Goal: Task Accomplishment & Management: Complete application form

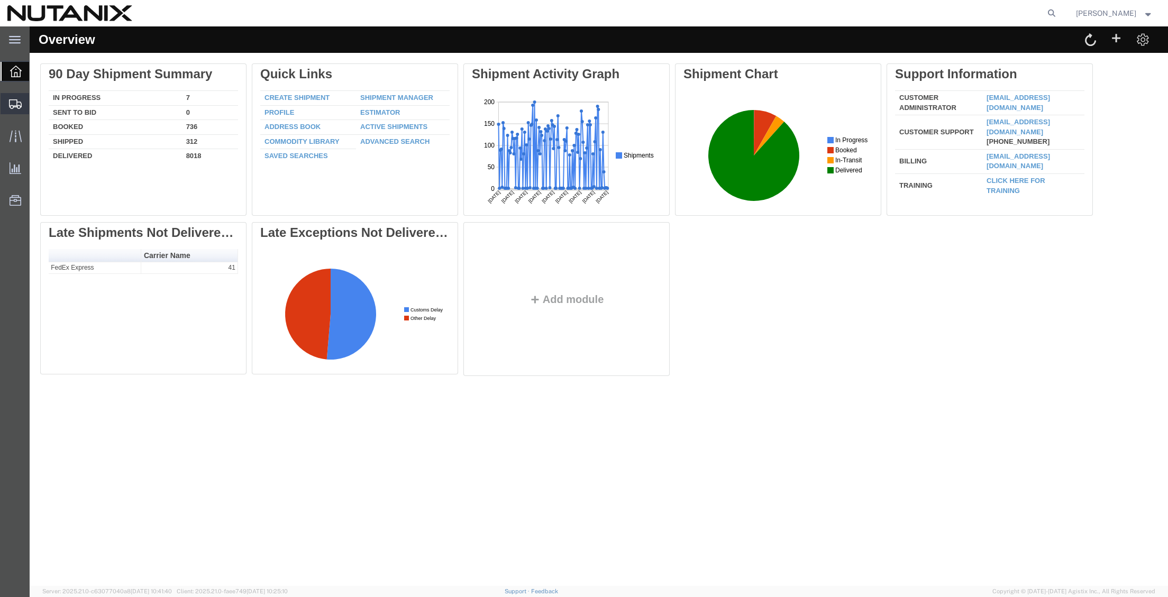
click at [0, 0] on span "Create from Template" at bounding box center [0, 0] width 0 height 0
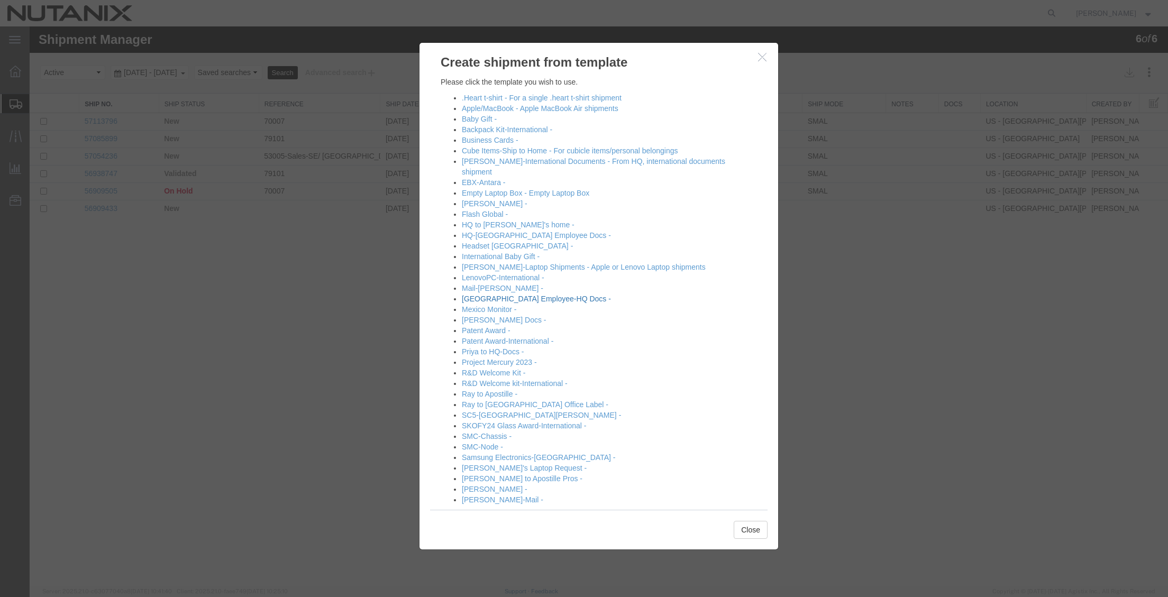
click at [511, 295] on link "[GEOGRAPHIC_DATA] Employee-HQ Docs -" at bounding box center [536, 299] width 149 height 8
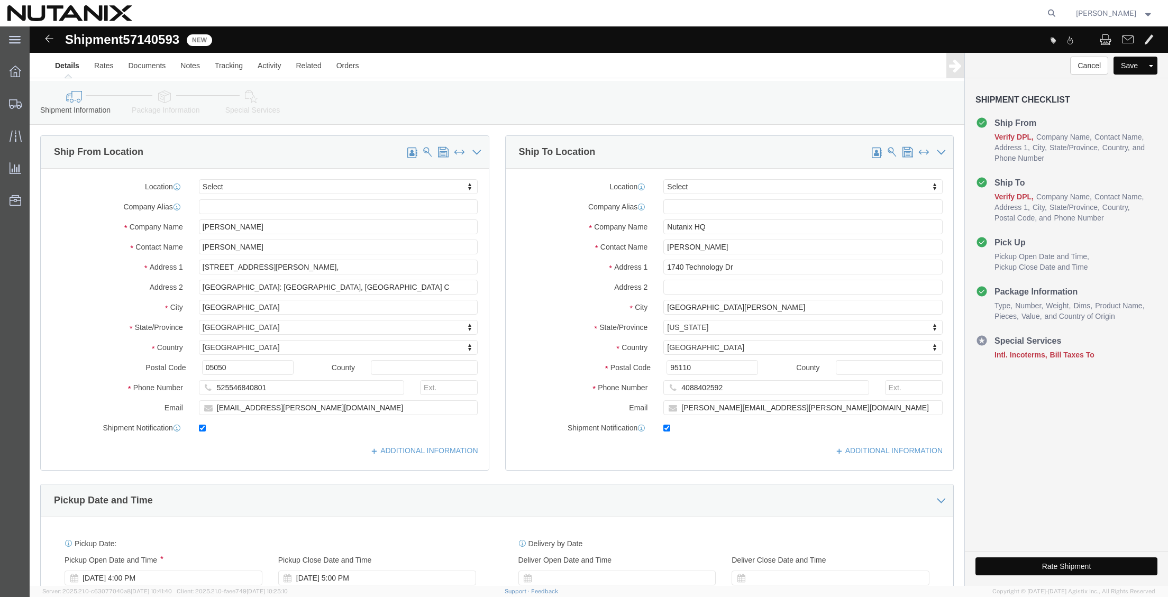
select select
drag, startPoint x: 268, startPoint y: 222, endPoint x: 77, endPoint y: 208, distance: 190.9
click div "Location My Profile Location [GEOGRAPHIC_DATA] - [GEOGRAPHIC_DATA] [GEOGRAPHIC_…"
type input "[PERSON_NAME]"
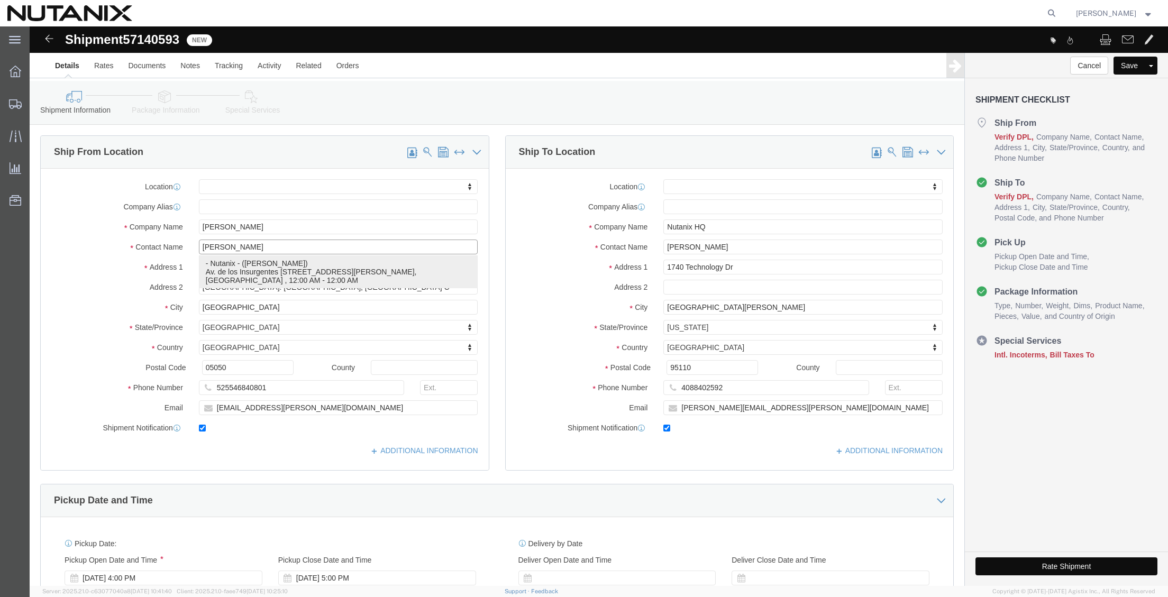
click p "- Nutanix - ([PERSON_NAME]) Av. de los Insurgentes [STREET_ADDRESS][PERSON_NAME…"
select select
type input "Nutanix"
type input "[PERSON_NAME]"
type input "Av. de los Insurgentes Sur 1457 Piso 12"
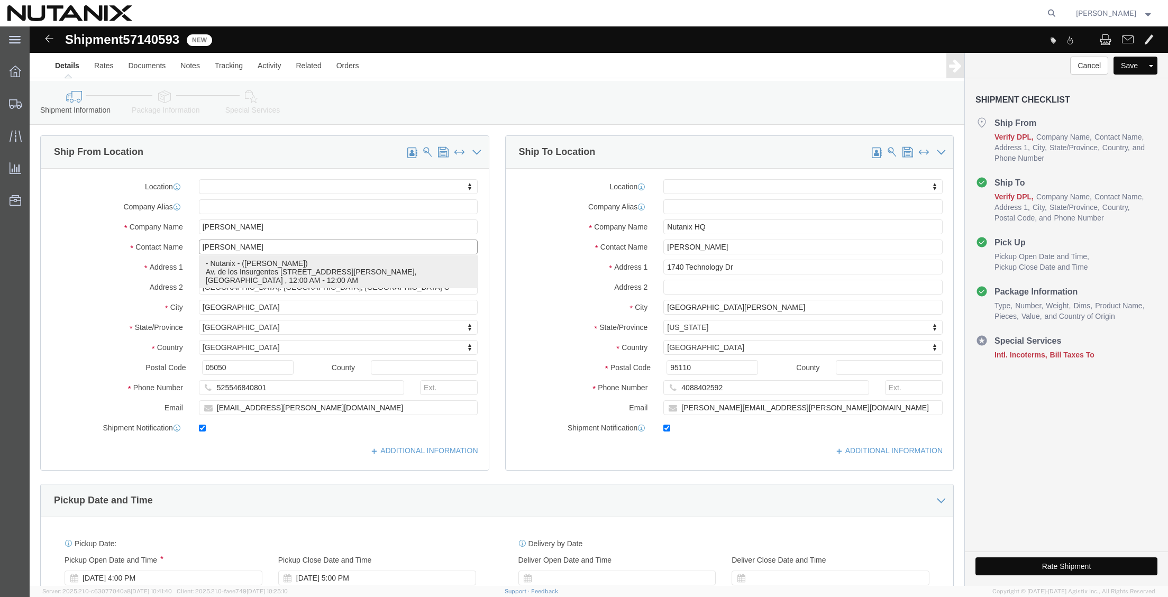
type input "Insurgentes Mixcoac, [PERSON_NAME]"
type input "03920"
type input "525519015450"
type input "[PERSON_NAME][EMAIL_ADDRESS][PERSON_NAME][DOMAIN_NAME]"
select select "MX"
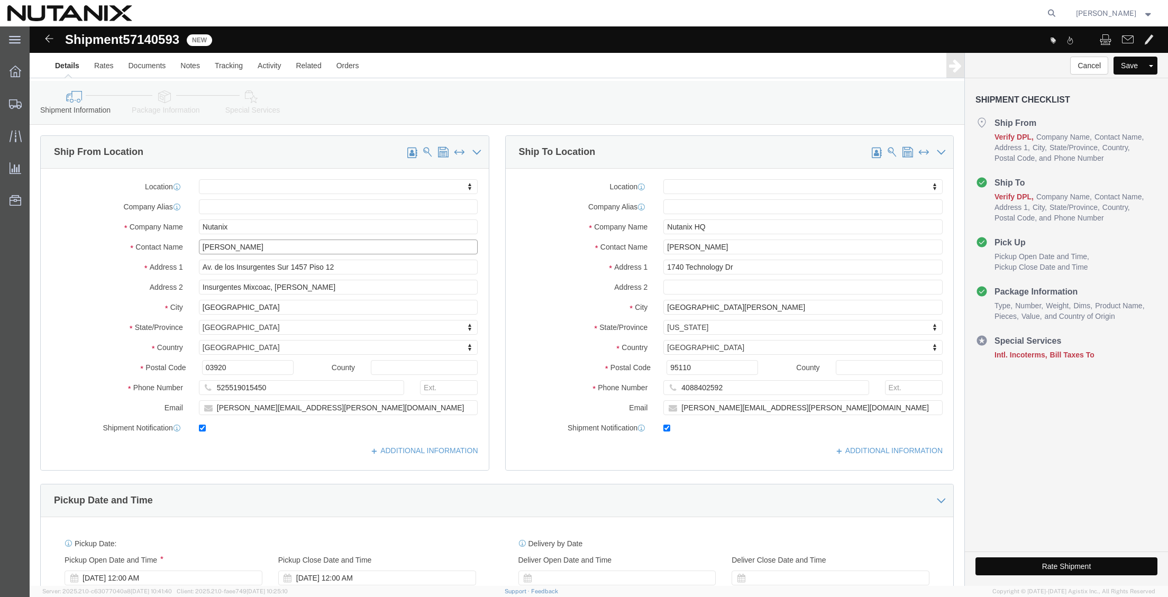
type input "[PERSON_NAME]"
drag, startPoint x: 691, startPoint y: 187, endPoint x: 647, endPoint y: 198, distance: 45.2
click div "Location My Profile Location [GEOGRAPHIC_DATA] - [GEOGRAPHIC_DATA] [GEOGRAPHIC_…"
drag, startPoint x: 691, startPoint y: 200, endPoint x: 374, endPoint y: 190, distance: 316.9
click div "Ship From Location Location My Profile Location [GEOGRAPHIC_DATA] - [GEOGRAPHIC…"
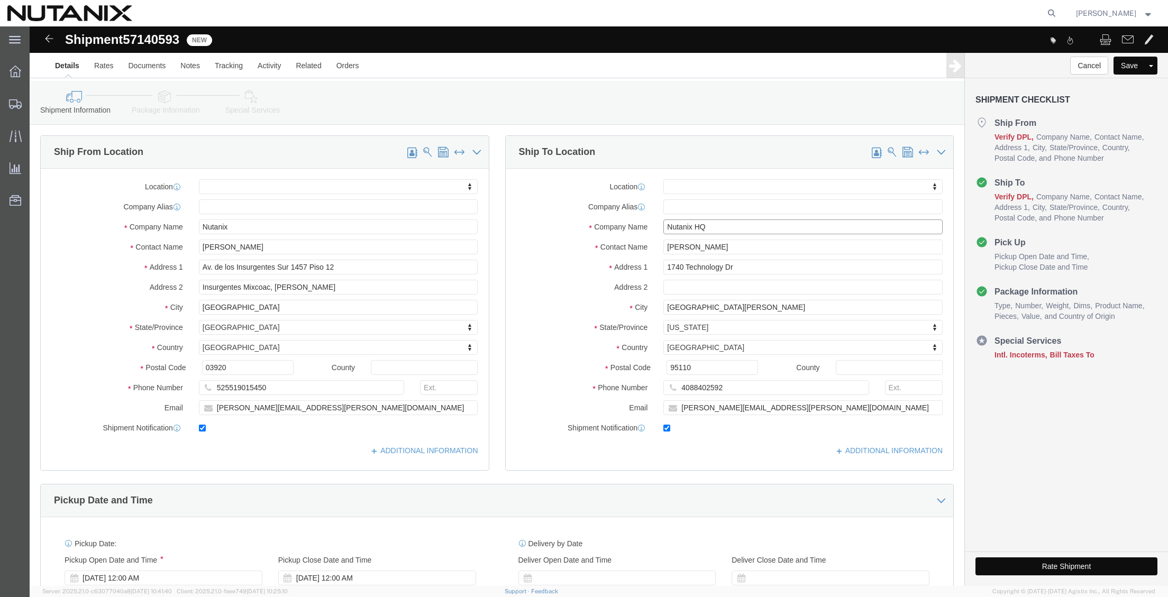
paste input "[PERSON_NAME]"
type input "[PERSON_NAME]"
drag, startPoint x: 710, startPoint y: 220, endPoint x: 359, endPoint y: 202, distance: 351.6
click div "Ship From Location Location My Profile Location [GEOGRAPHIC_DATA] - [GEOGRAPHIC…"
paste input "[PERSON_NAME]"
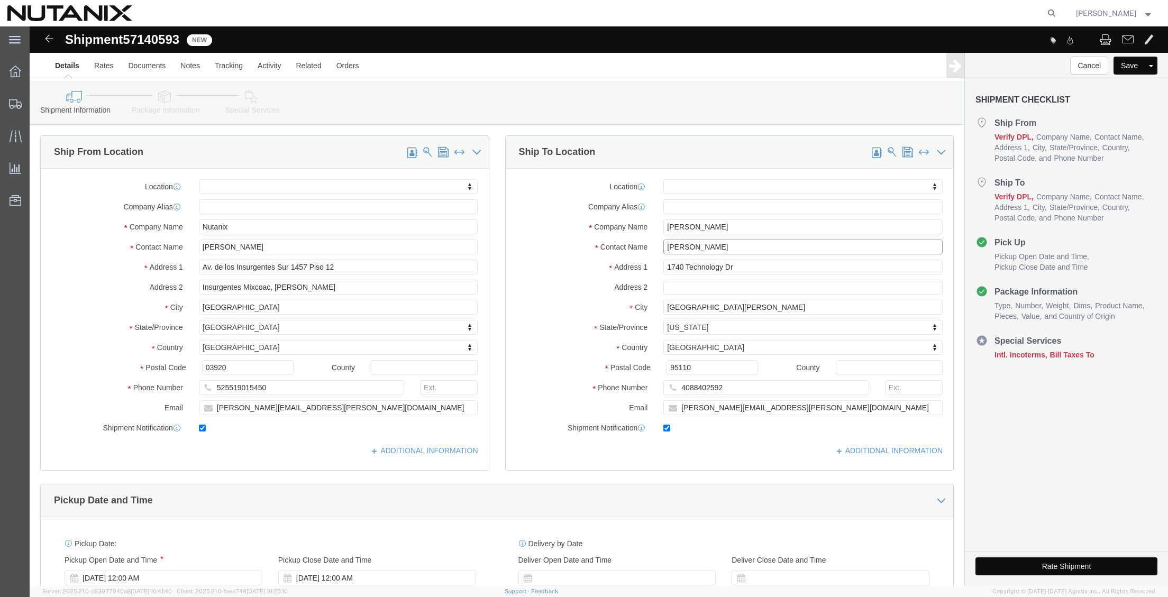
type input "[PERSON_NAME]"
drag, startPoint x: 718, startPoint y: 240, endPoint x: 493, endPoint y: 248, distance: 224.9
click div "Address [STREET_ADDRESS]"
paste input "Av. Bacardi 2, [GEOGRAPHIC_DATA]"
type input "Av. Bacardi 2, [GEOGRAPHIC_DATA]"
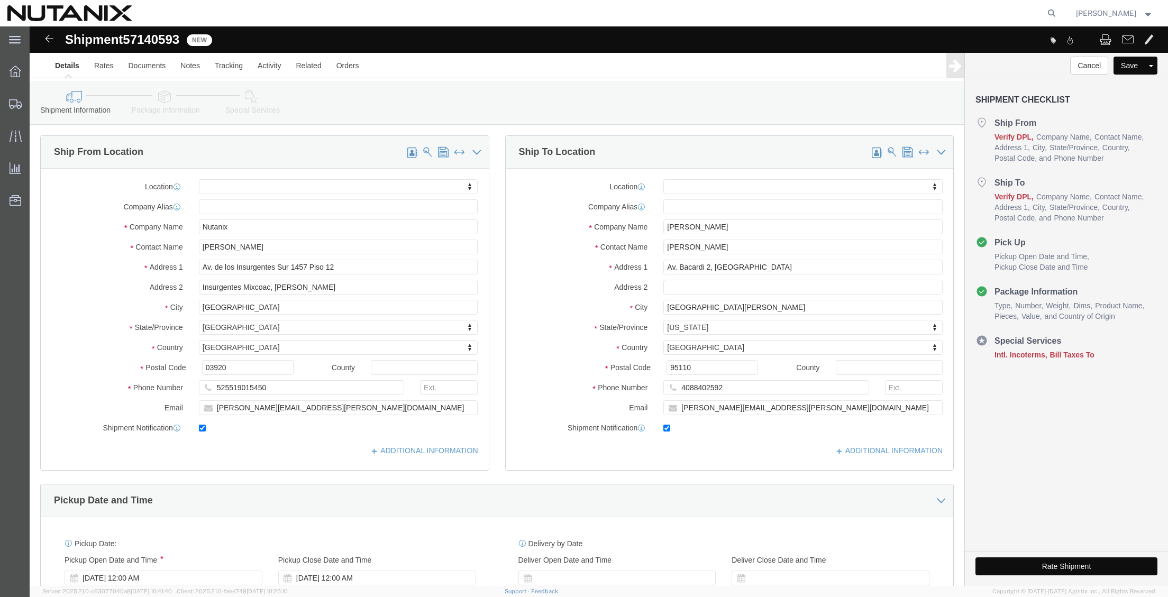
select select
type input "[GEOGRAPHIC_DATA]"
select select
select select "MX"
select select "CA"
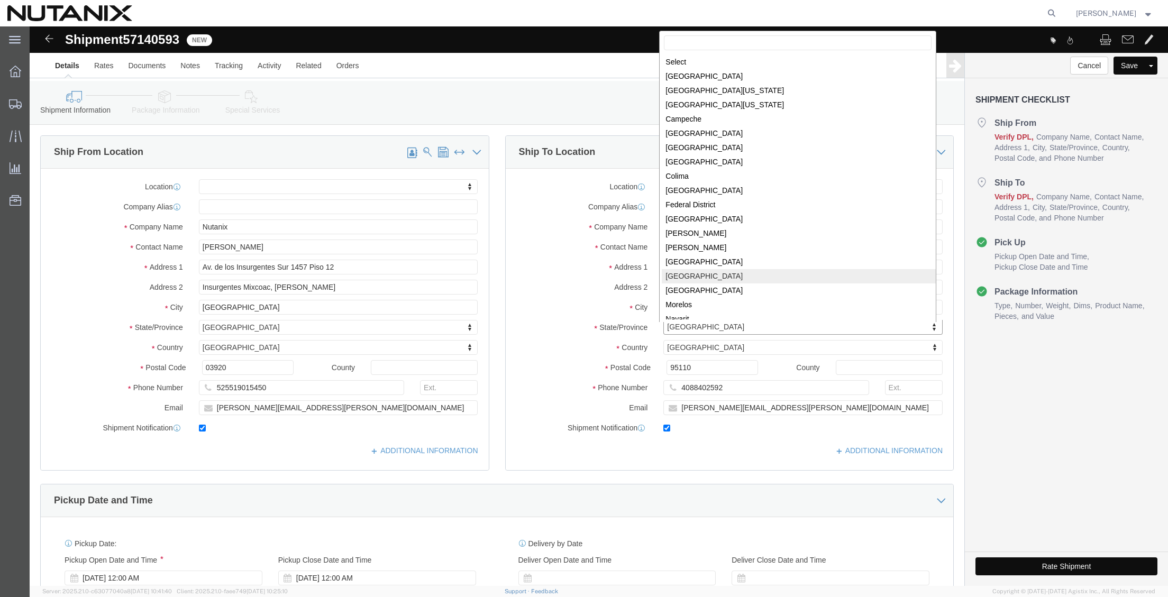
select select
select select "MX"
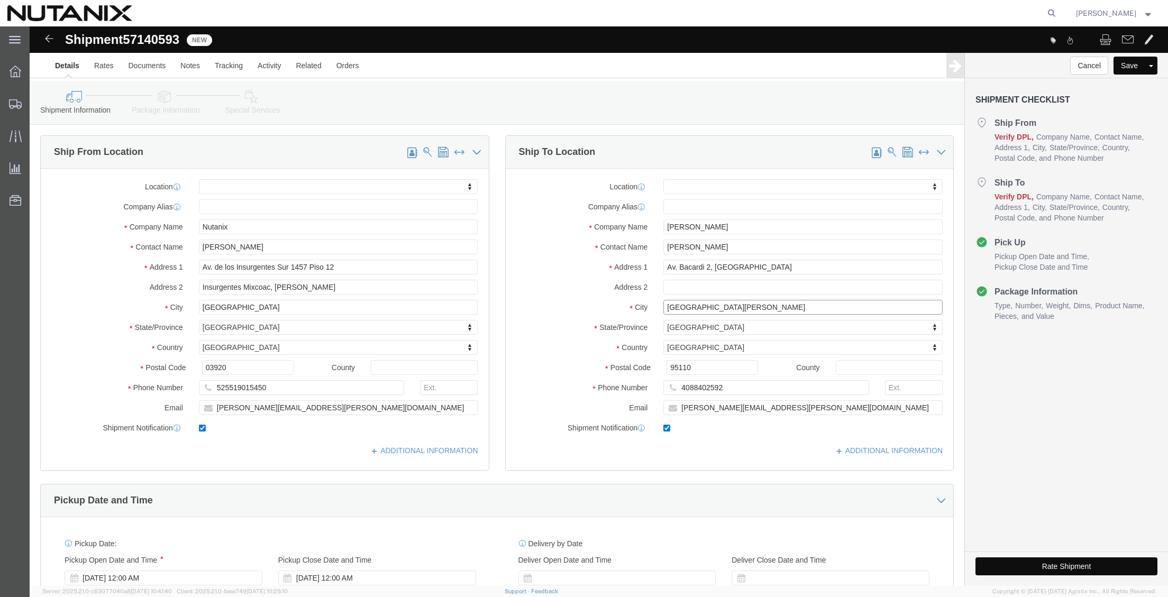
drag, startPoint x: 671, startPoint y: 281, endPoint x: 464, endPoint y: 277, distance: 206.3
click div "Ship To Location Location My Profile Location [GEOGRAPHIC_DATA] - [GEOGRAPHIC_D…"
paste input "Cuautitlán Izcalli,"
type input "Cuautitlán Izcalli"
select select
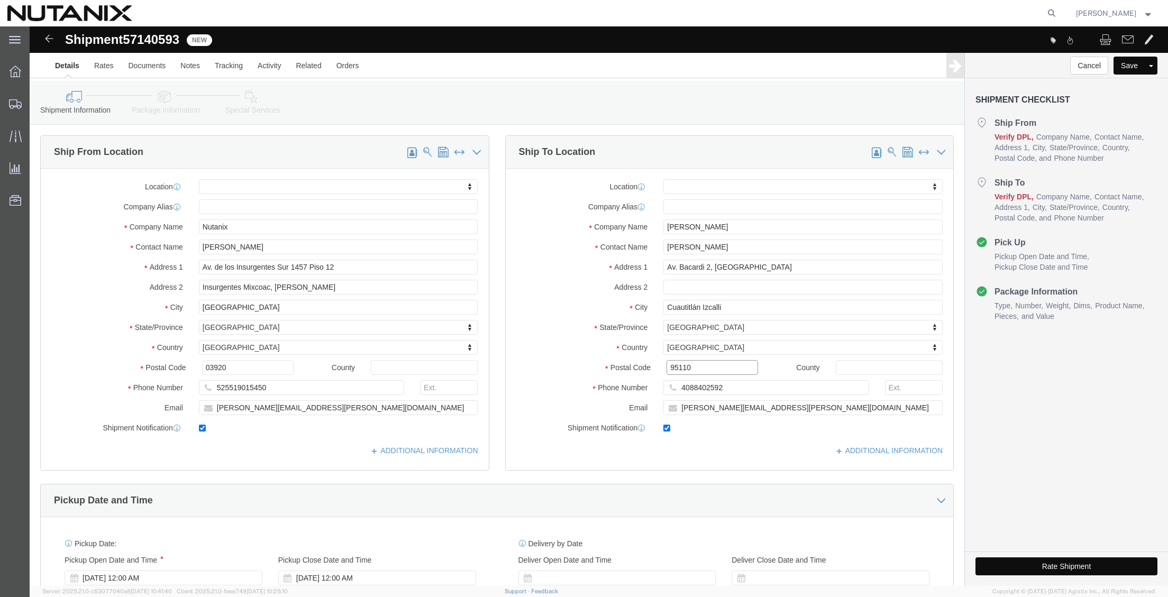
drag, startPoint x: 602, startPoint y: 342, endPoint x: 482, endPoint y: 340, distance: 119.5
click div "Postal Code 95110"
paste input "54763"
type input "54763"
select select
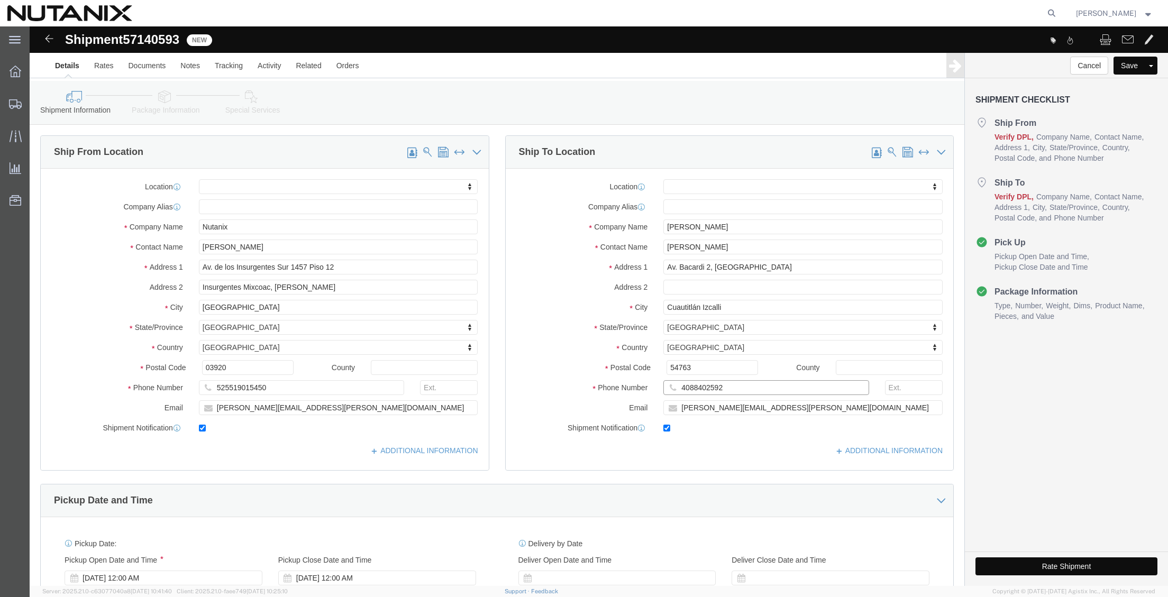
drag, startPoint x: 717, startPoint y: 363, endPoint x: 106, endPoint y: 361, distance: 610.8
click div "Ship From Location Location My Profile Location [GEOGRAPHIC_DATA] - [GEOGRAPHIC…"
paste input "[PHONE_NUMBER]"
type input "[PHONE_NUMBER]"
drag, startPoint x: 761, startPoint y: 384, endPoint x: 430, endPoint y: 383, distance: 331.1
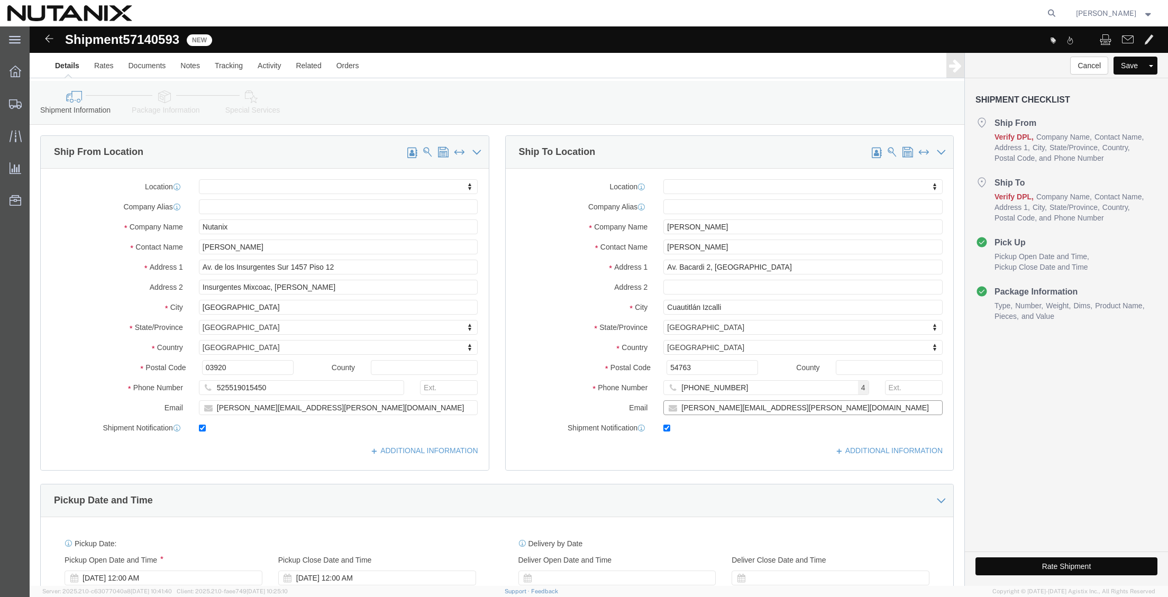
click div "Ship From Location Location My Profile Location [GEOGRAPHIC_DATA] - [GEOGRAPHIC…"
paste input "[EMAIL_ADDRESS]"
type input "[EMAIL_ADDRESS][DOMAIN_NAME]"
click div "Ship To Location Location My Profile Location [GEOGRAPHIC_DATA] - [GEOGRAPHIC_D…"
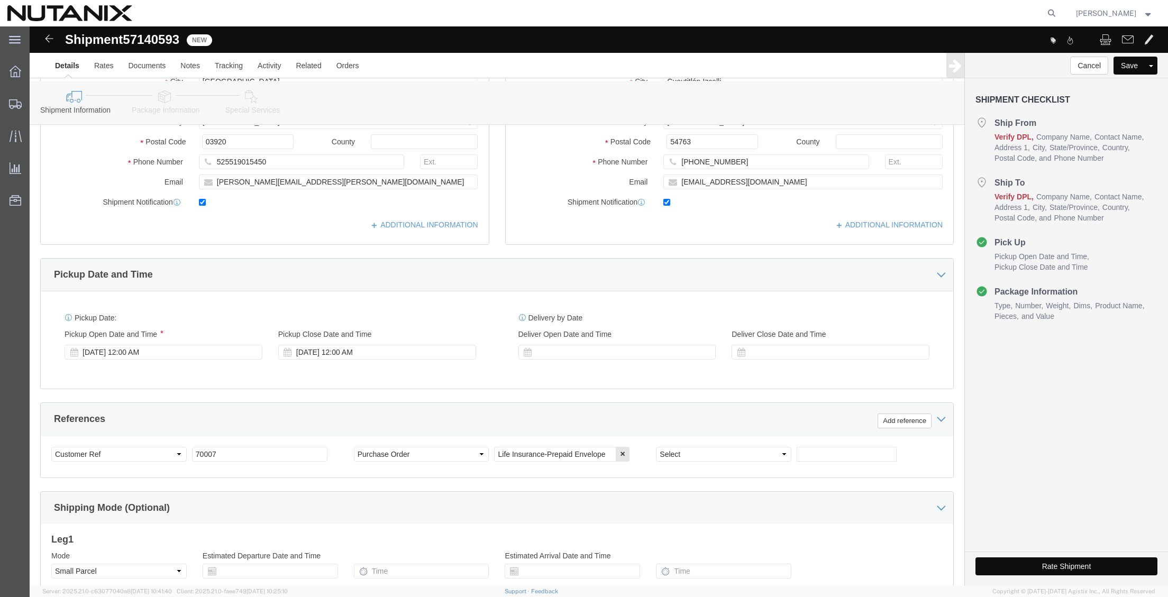
scroll to position [264, 0]
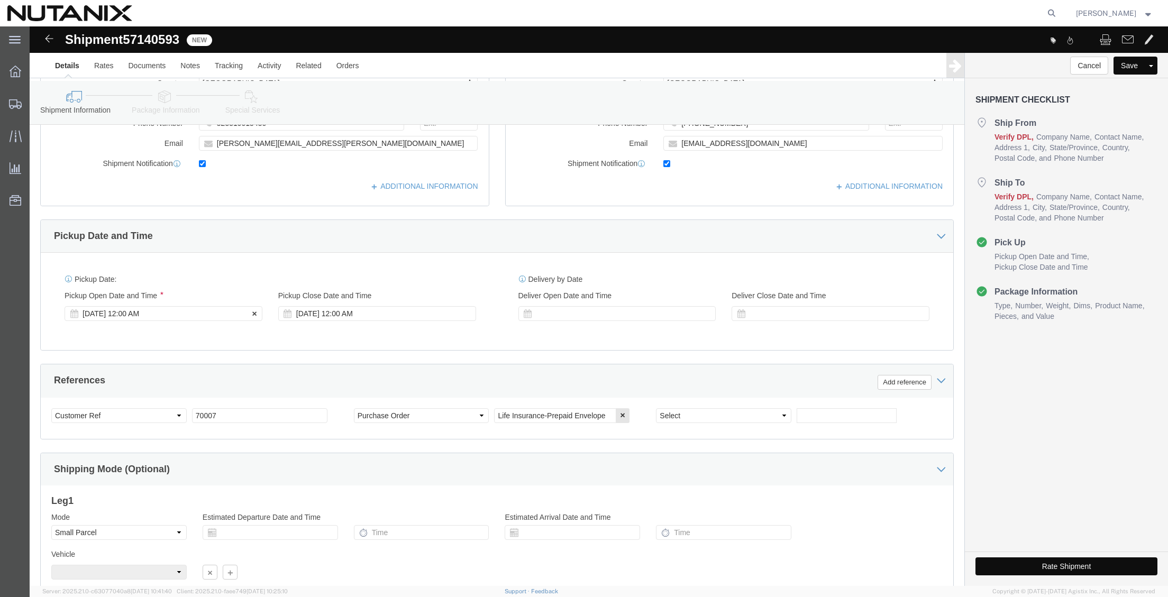
click div "[DATE] 12:00 AM"
click button "Apply"
click input "Life Insurance-Prepaid Envelope"
drag, startPoint x: 577, startPoint y: 390, endPoint x: 446, endPoint y: 388, distance: 131.7
click div "Select Account Type Activity ID Airline Appointment Number ASN Batch Request # …"
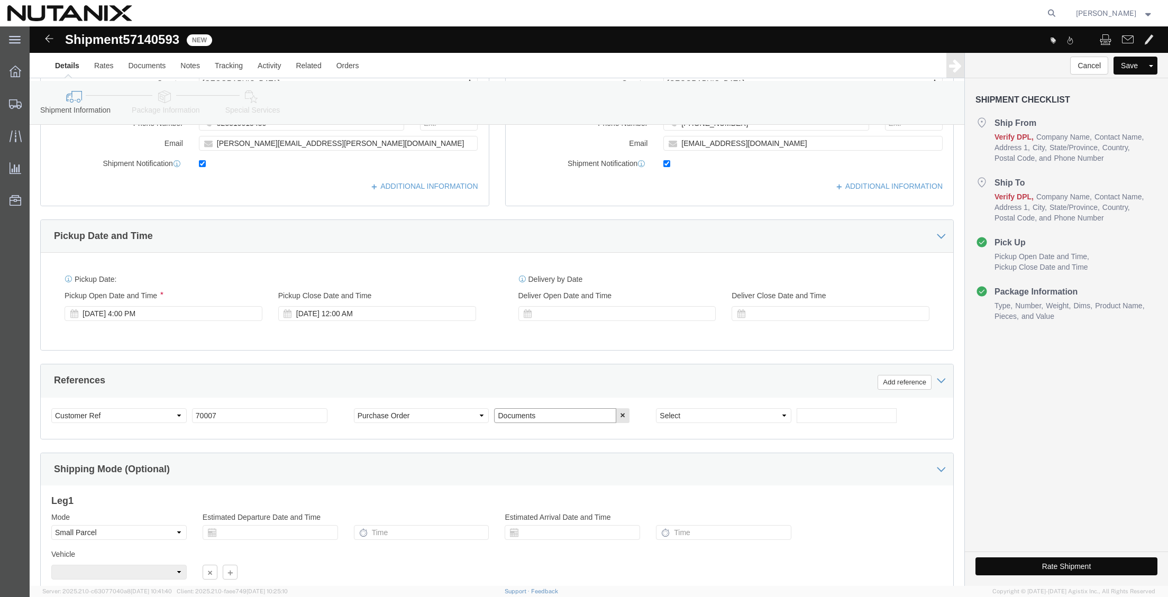
type input "Documents"
click div "Ship From Location Location My Profile Location [GEOGRAPHIC_DATA] - [GEOGRAPHIC…"
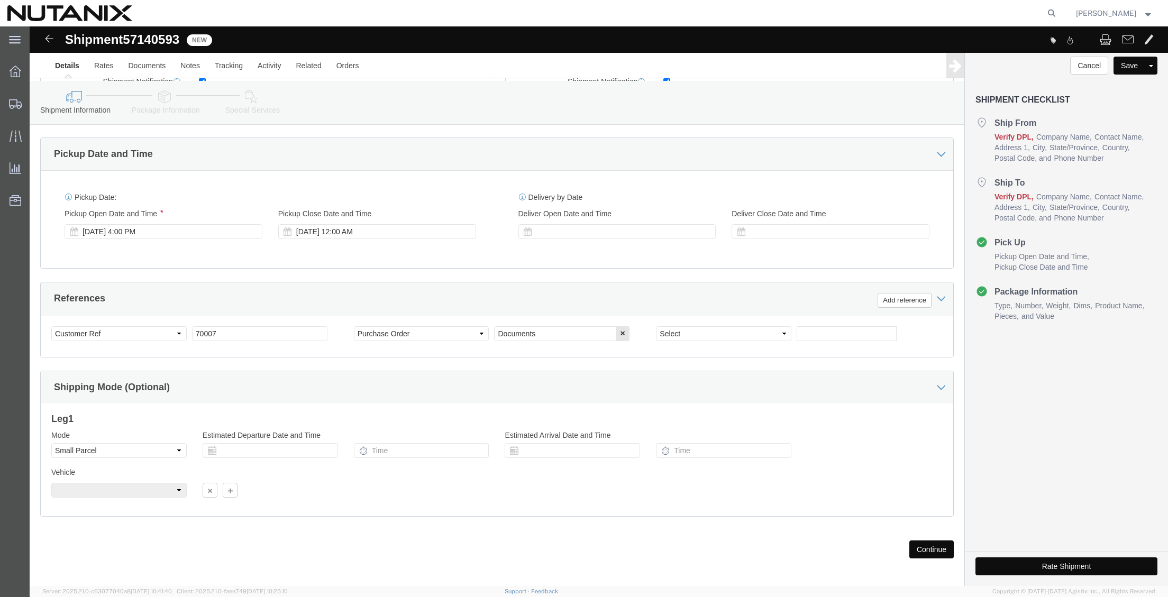
scroll to position [351, 0]
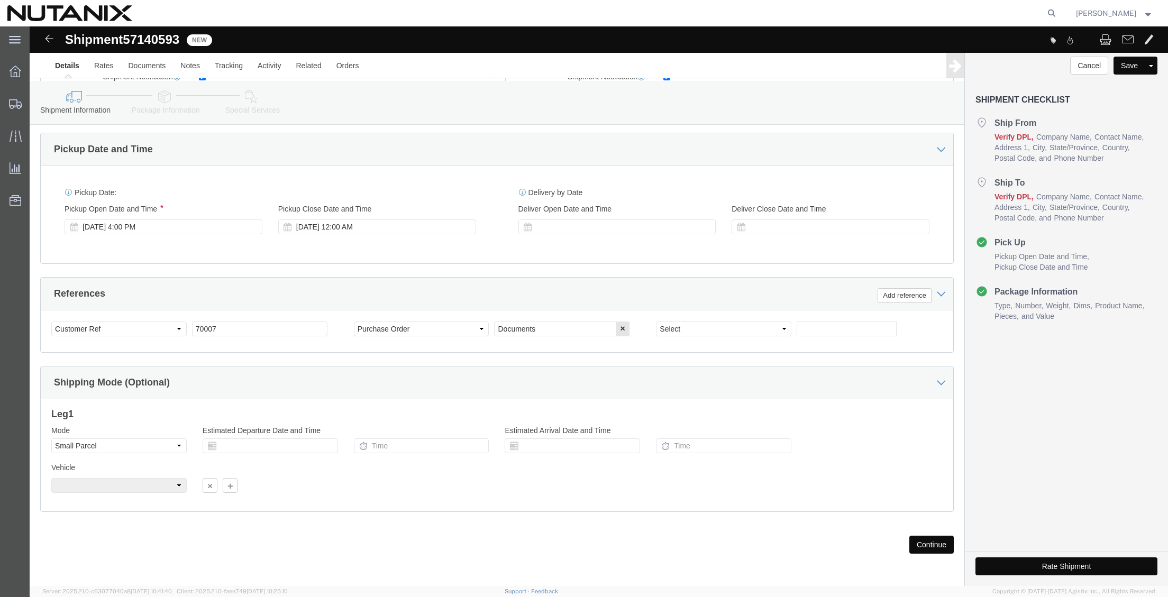
click button "Continue"
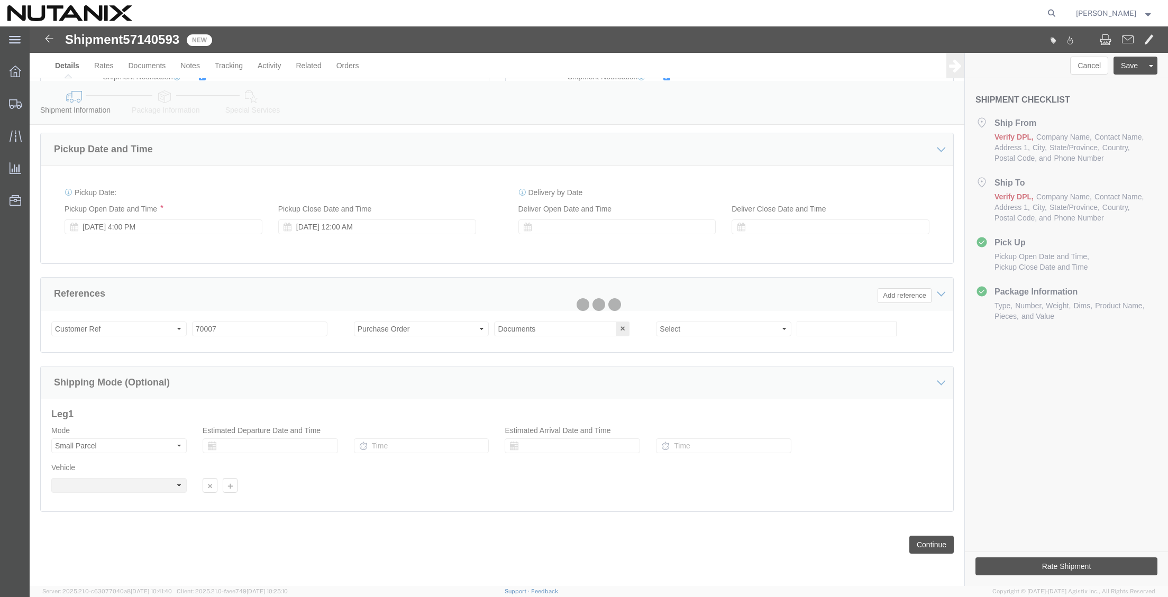
scroll to position [0, 0]
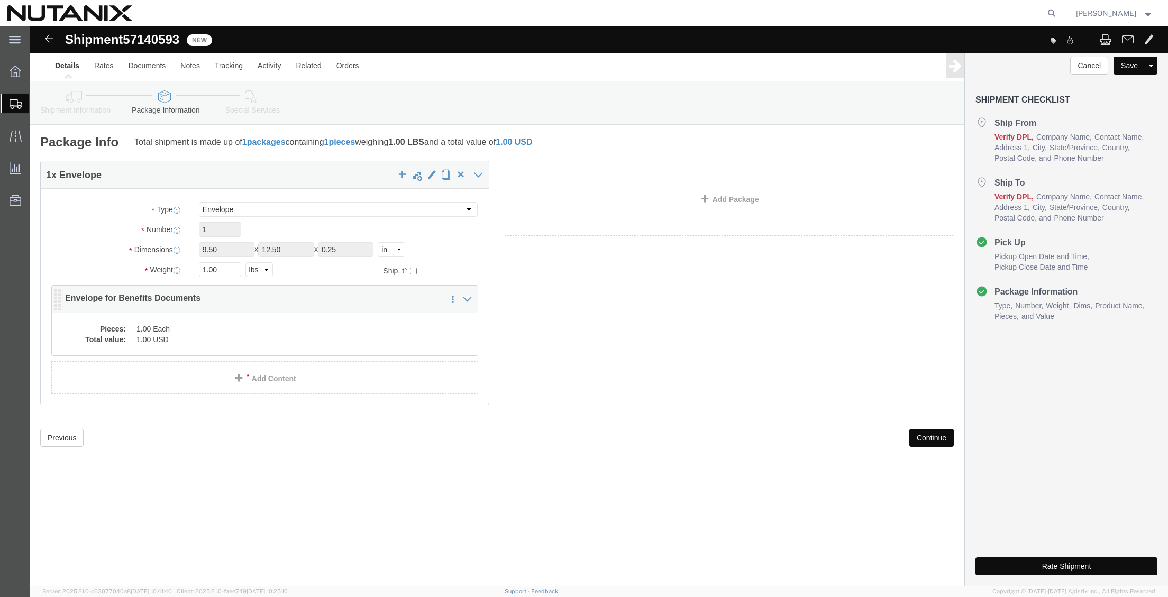
click dd "1.00 Each"
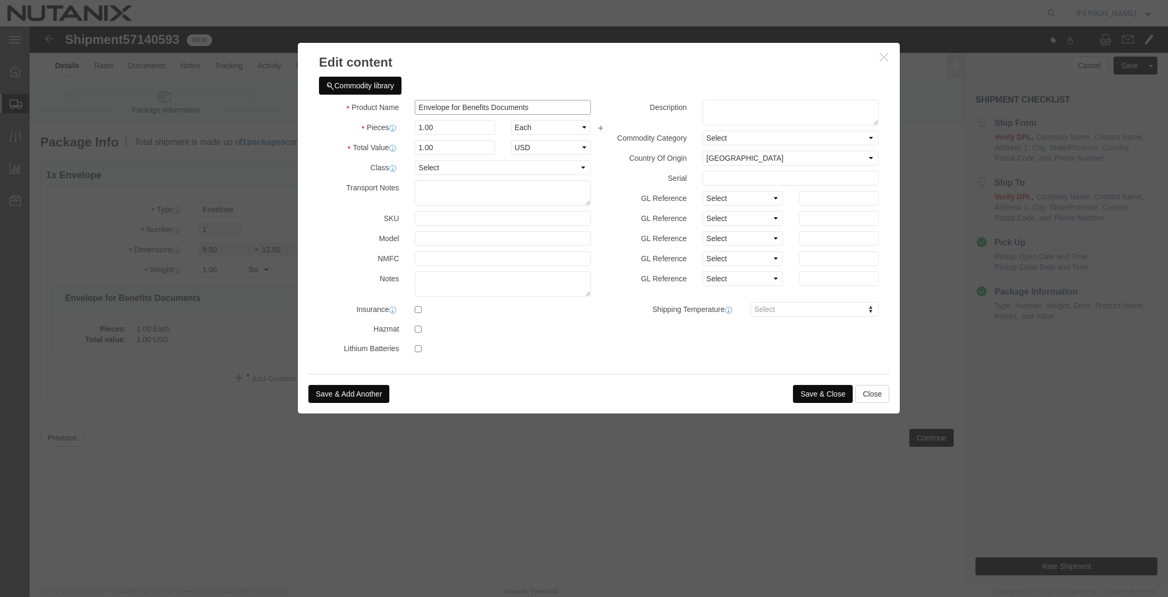
click input "Envelope for Benefits Documents"
drag, startPoint x: 463, startPoint y: 78, endPoint x: 327, endPoint y: 79, distance: 135.9
click div "Product Name Envelope for Benefits Documents"
type input "Documents"
click select "Select [GEOGRAPHIC_DATA] [GEOGRAPHIC_DATA] [GEOGRAPHIC_DATA] [GEOGRAPHIC_DATA] …"
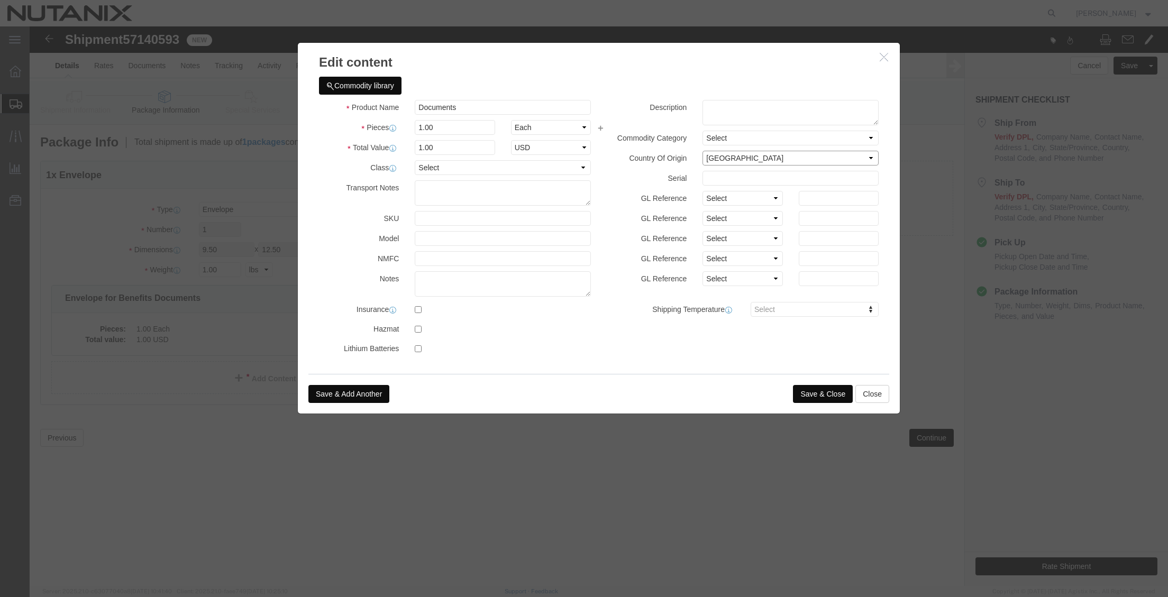
select select "MX"
click select "Select [GEOGRAPHIC_DATA] [GEOGRAPHIC_DATA] [GEOGRAPHIC_DATA] [GEOGRAPHIC_DATA] …"
click button "Save & Close"
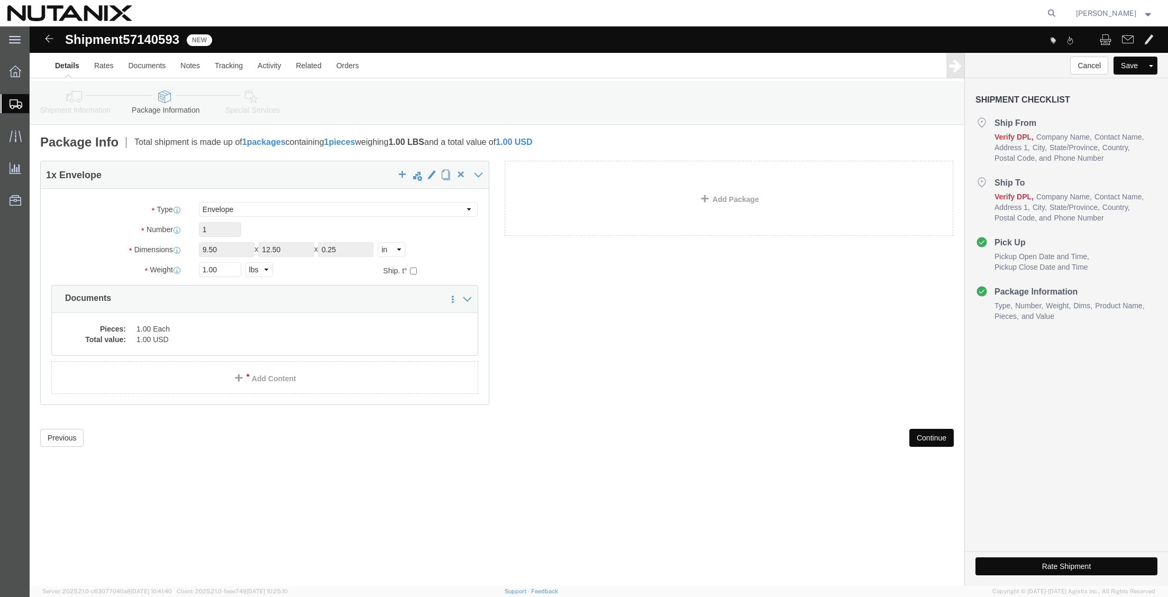
click button "Continue"
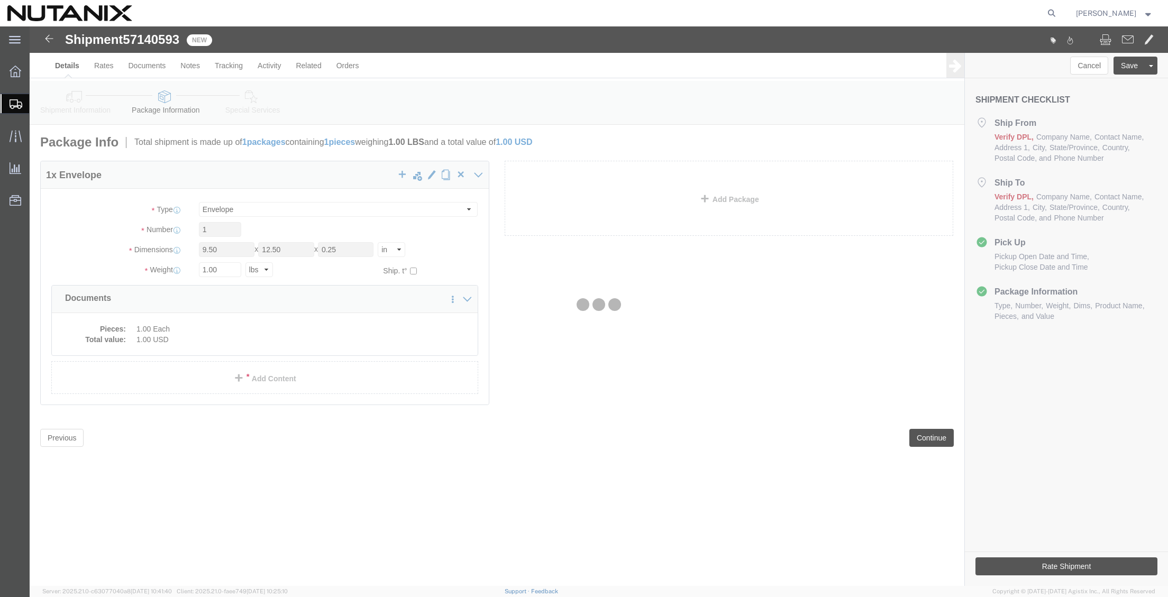
select select
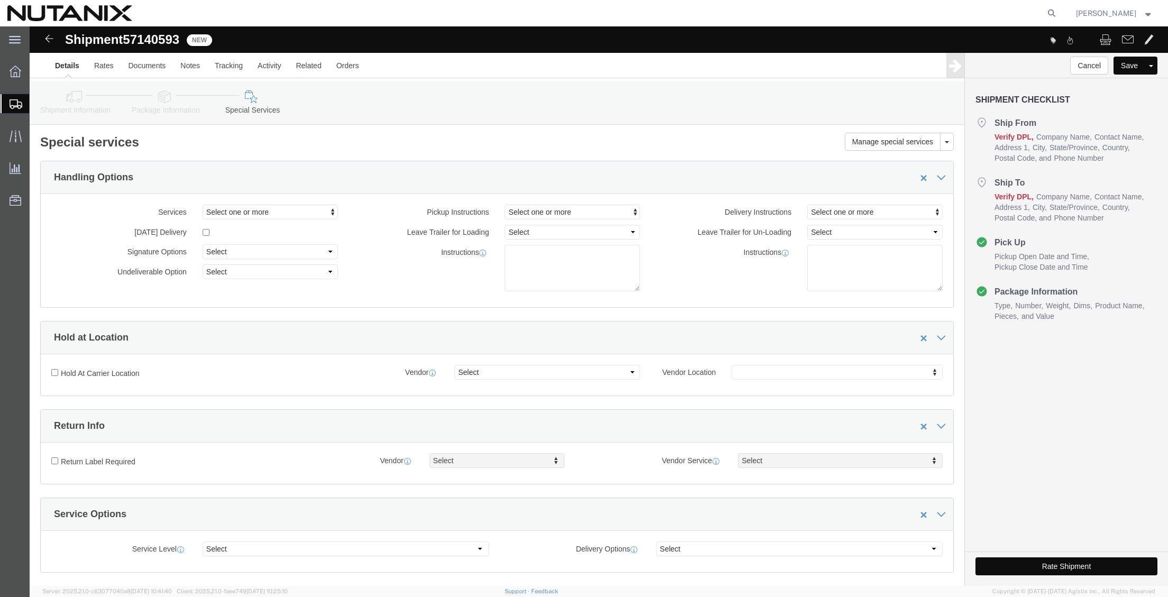
select select "COSTCENTER"
select select "48694"
click icon
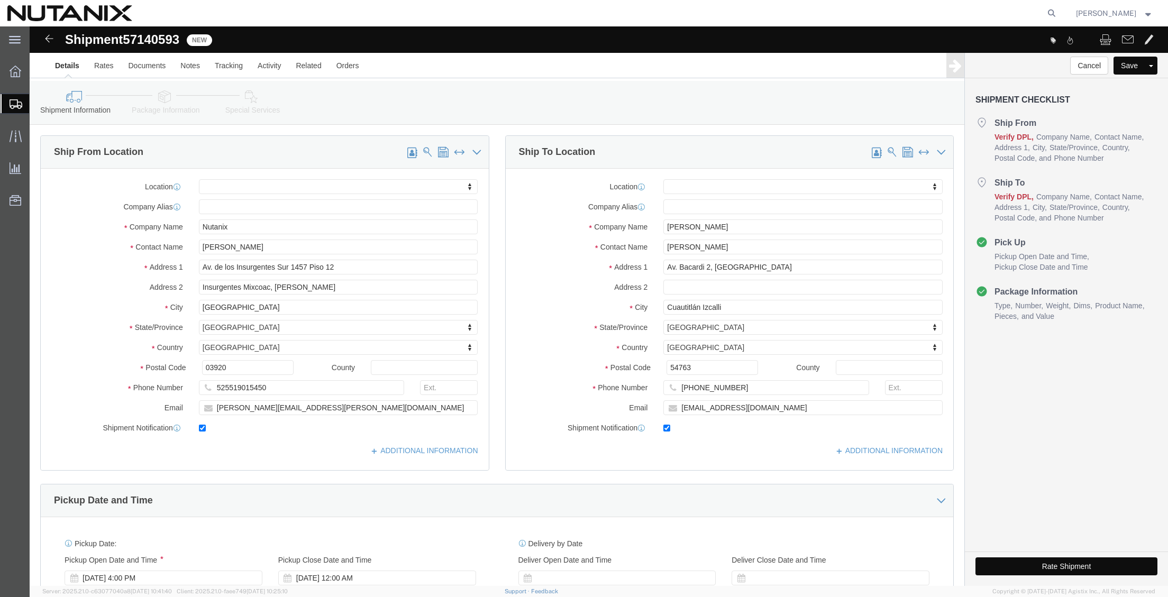
click icon
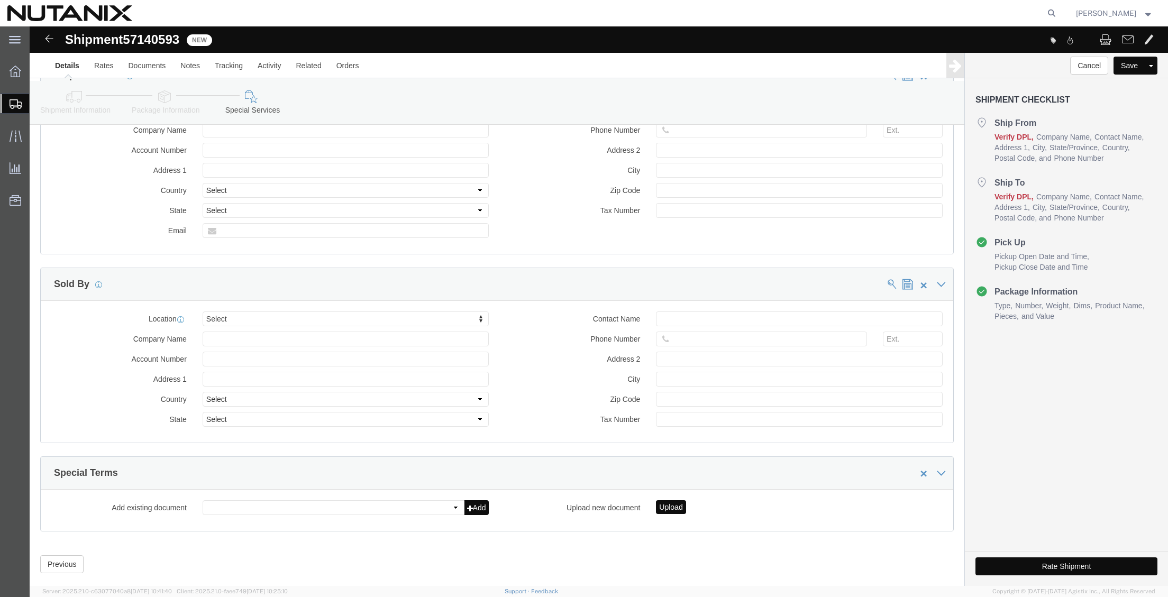
scroll to position [1038, 0]
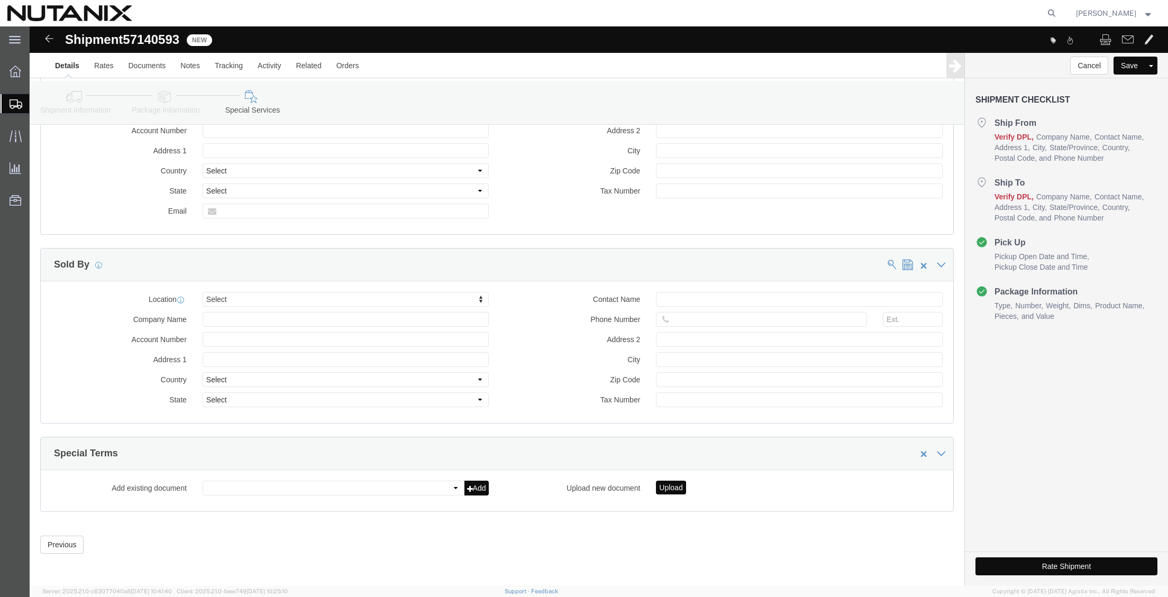
click button "Rate Shipment"
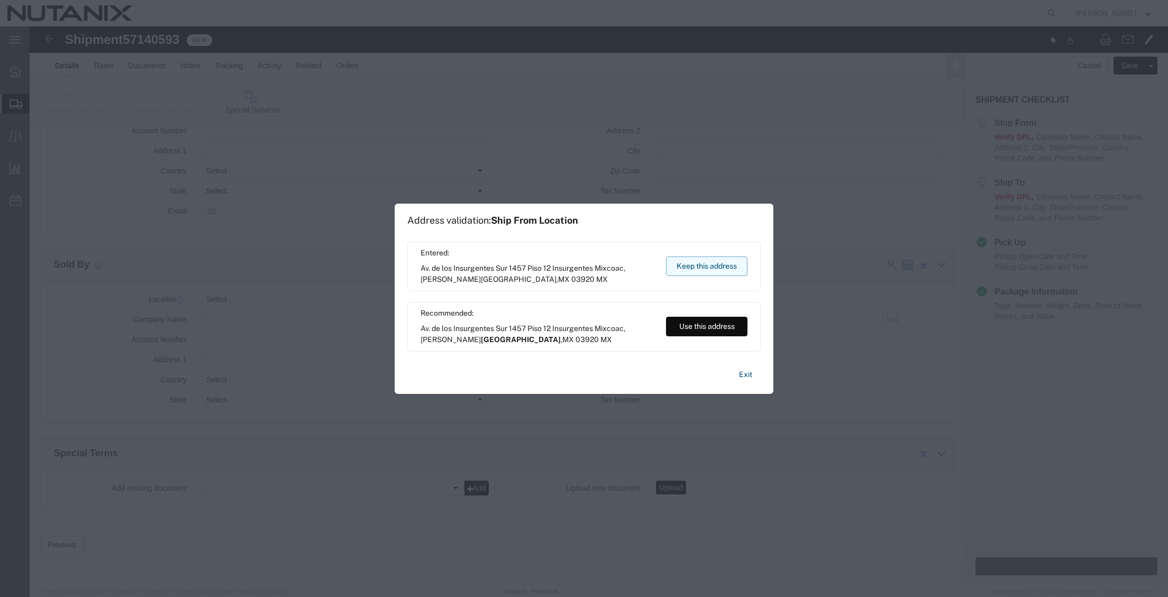
click at [704, 270] on button "Keep this address" at bounding box center [706, 266] width 81 height 20
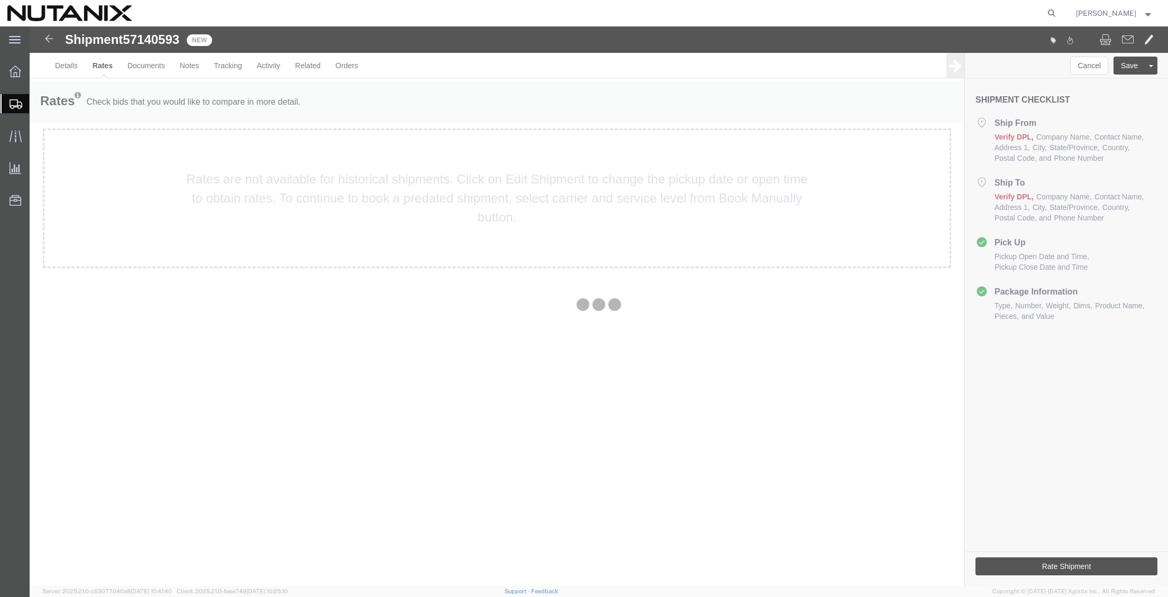
scroll to position [0, 0]
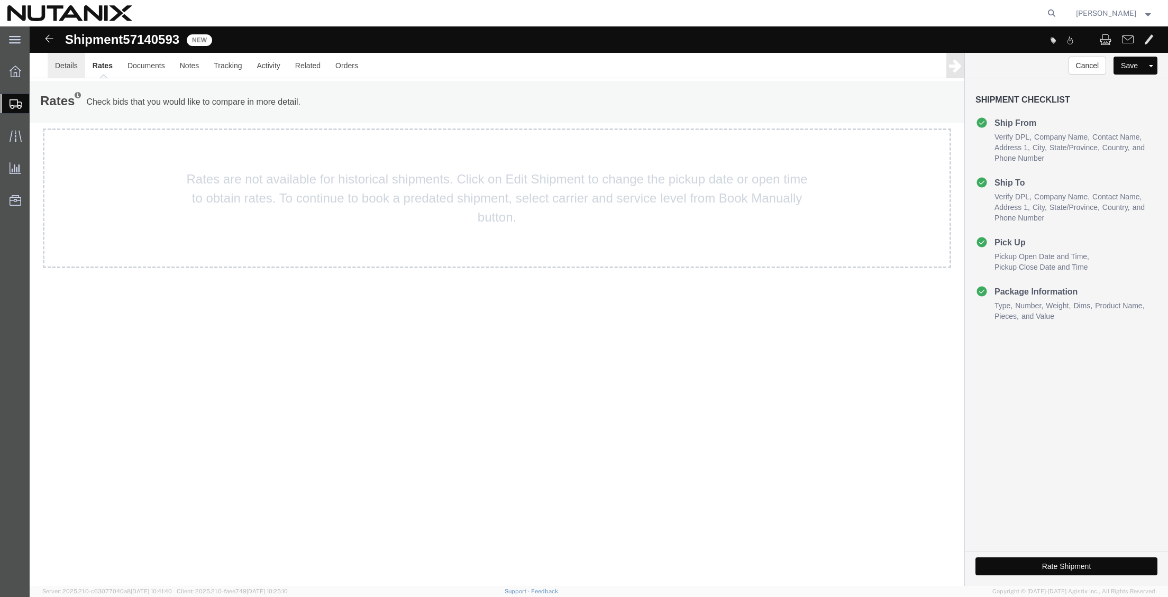
click at [63, 73] on link "Details" at bounding box center [67, 65] width 38 height 25
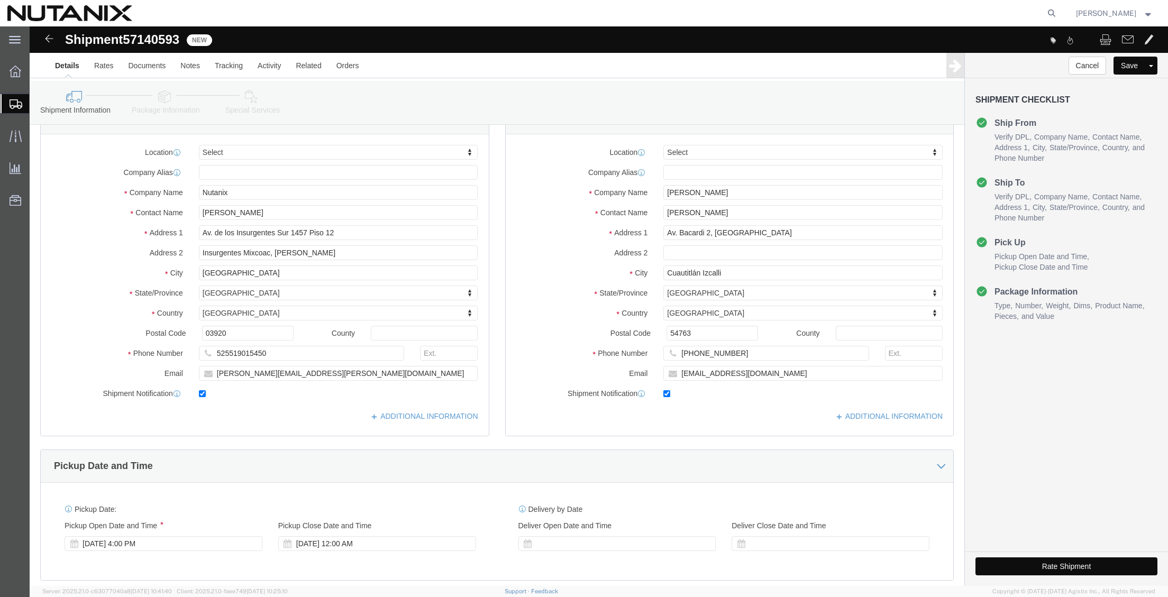
scroll to position [53, 0]
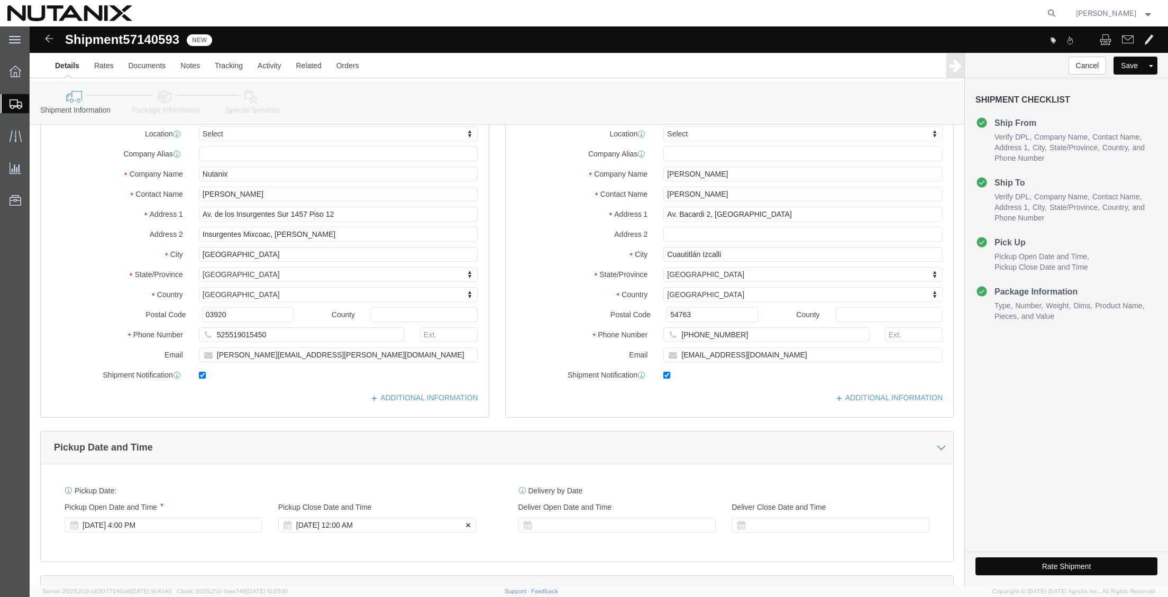
click div "[DATE] 12:00 AM"
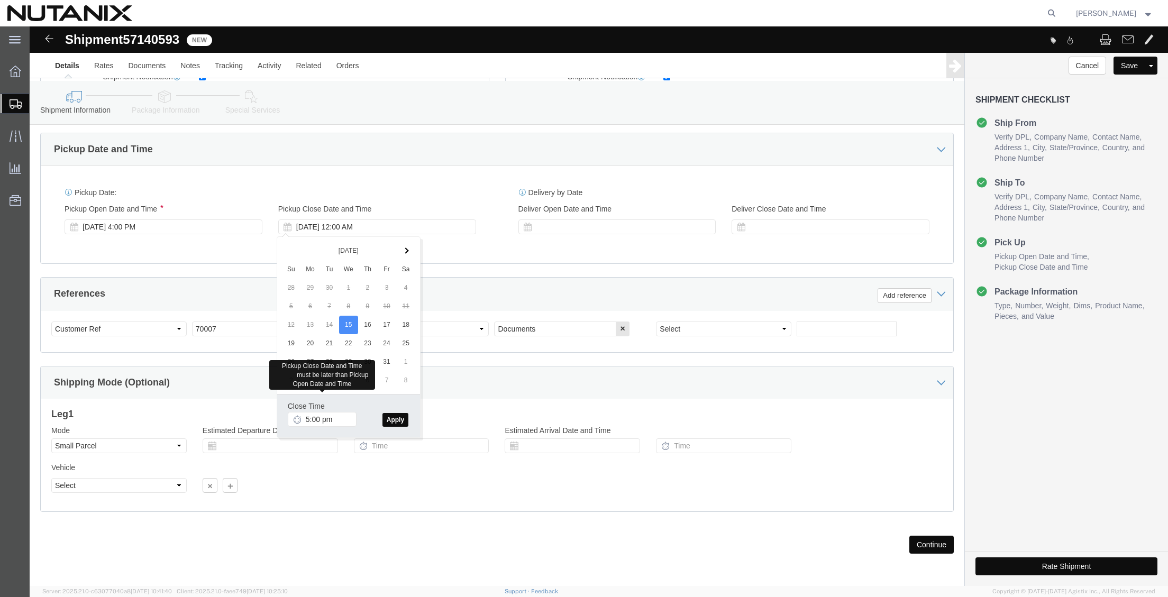
type input "5:00 PM"
click button "Apply"
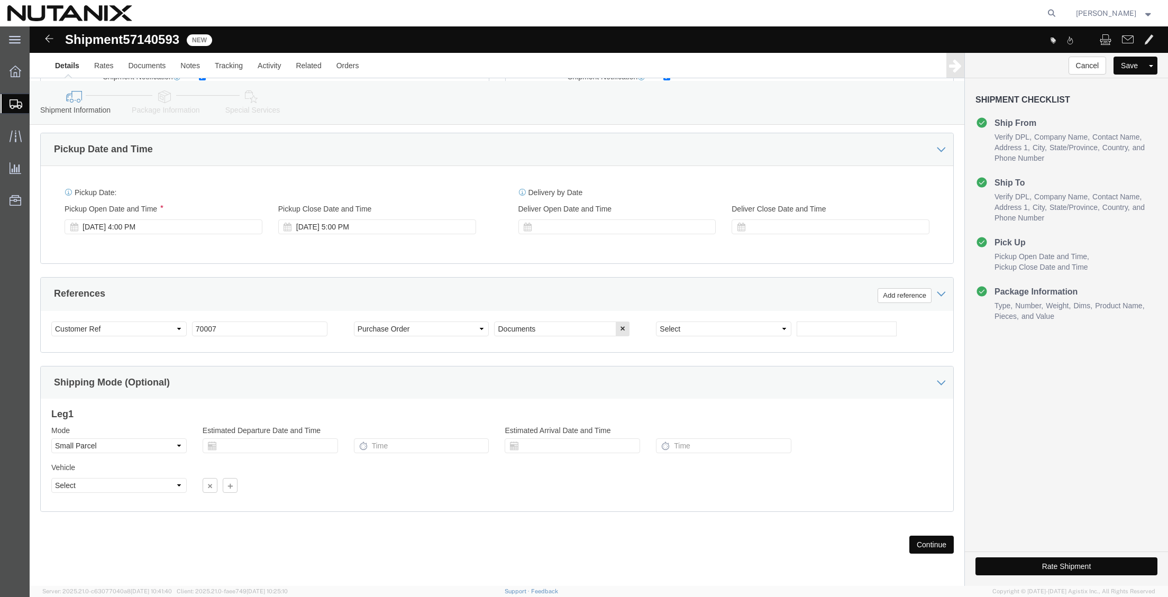
click button "Rate Shipment"
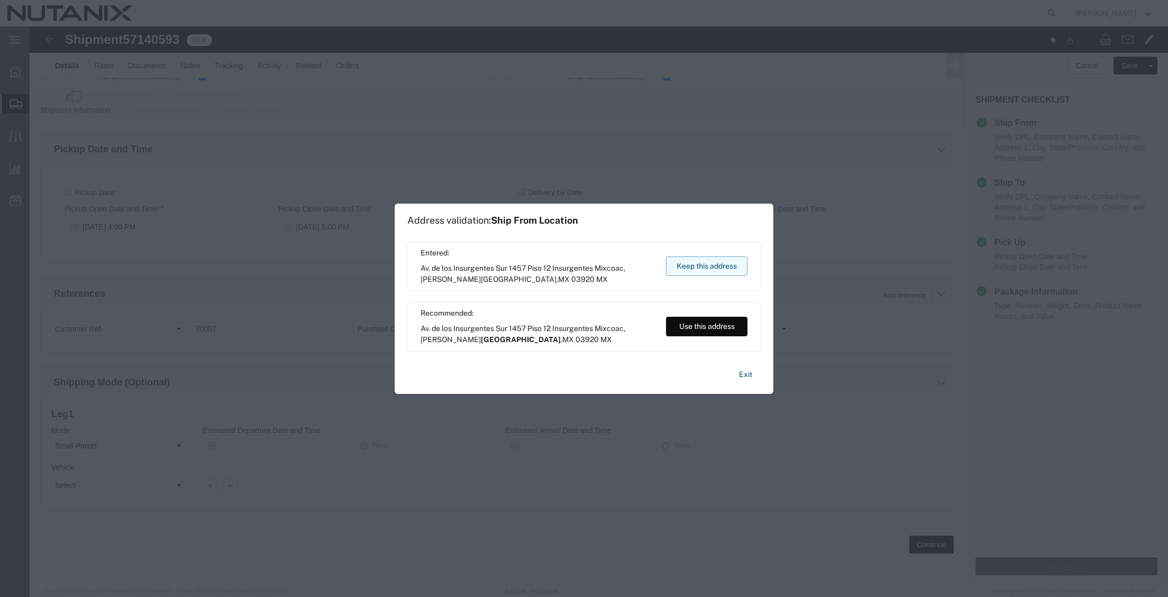
click at [726, 265] on button "Keep this address" at bounding box center [706, 266] width 81 height 20
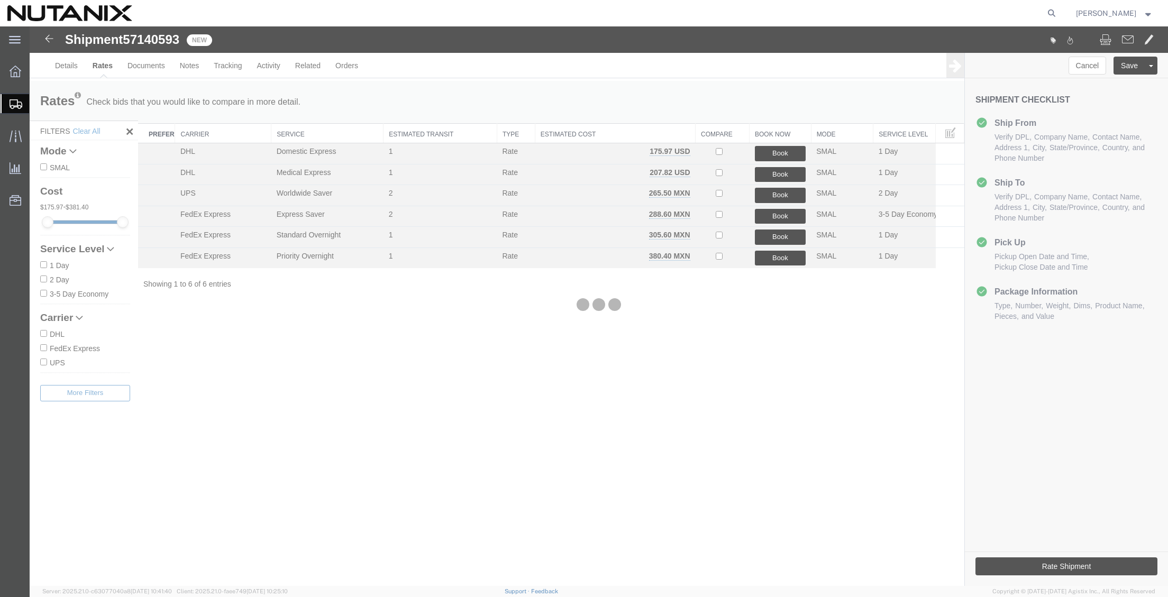
scroll to position [0, 0]
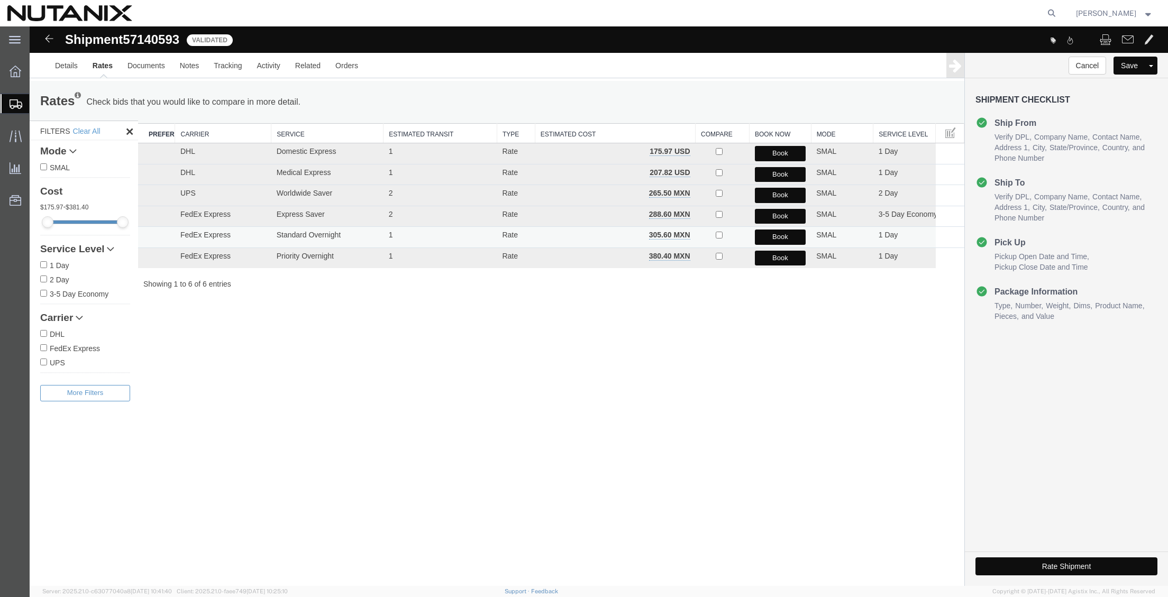
click at [766, 237] on button "Book" at bounding box center [780, 237] width 51 height 15
